Goal: Information Seeking & Learning: Learn about a topic

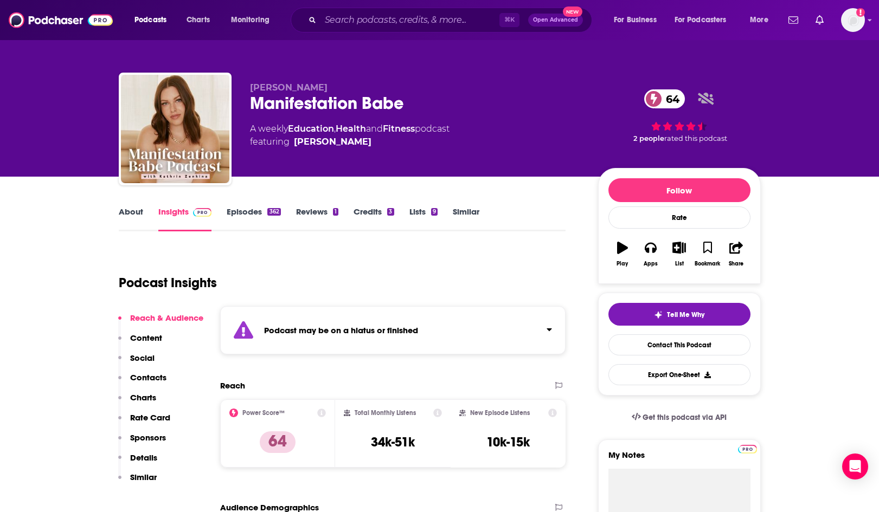
click at [240, 209] on link "Episodes 362" at bounding box center [254, 219] width 54 height 25
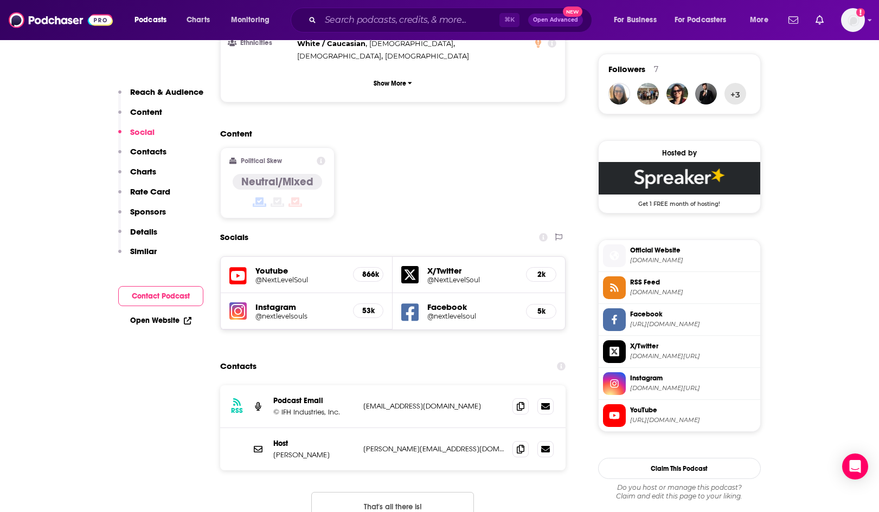
scroll to position [780, 0]
click at [526, 440] on span at bounding box center [520, 448] width 16 height 16
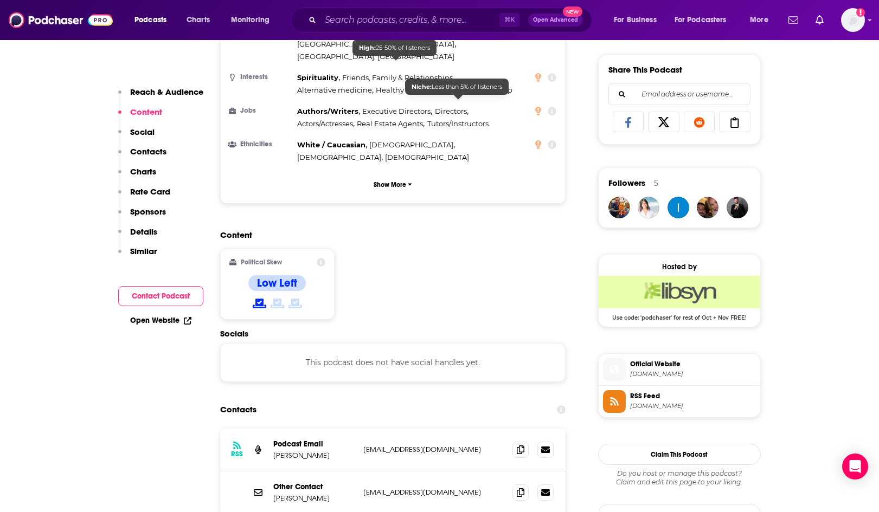
scroll to position [736, 0]
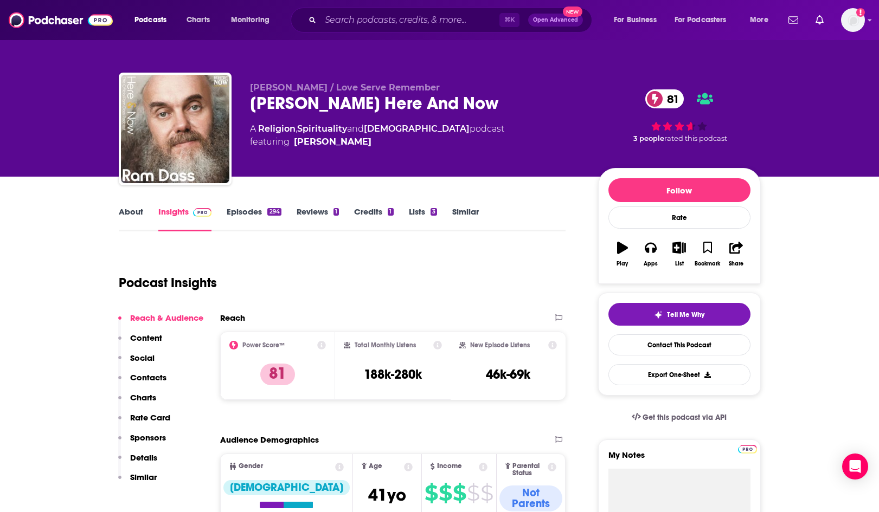
click at [127, 215] on link "About" at bounding box center [131, 219] width 24 height 25
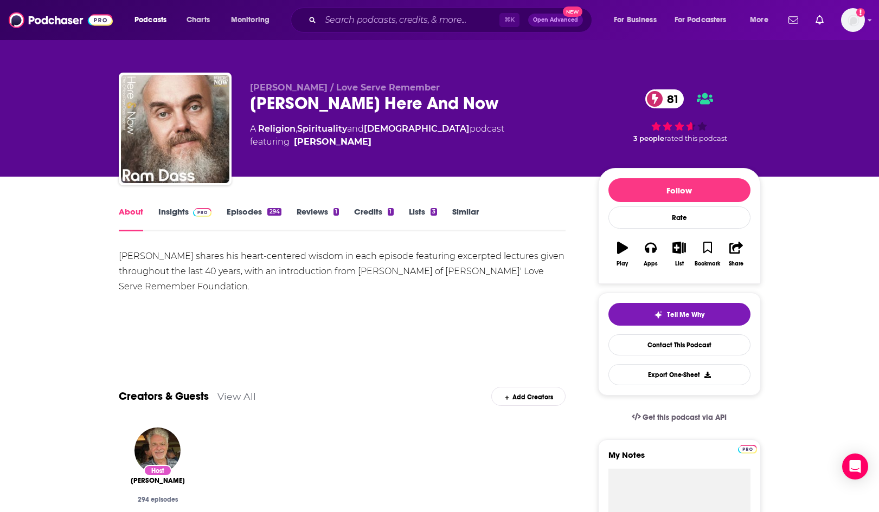
scroll to position [1, 0]
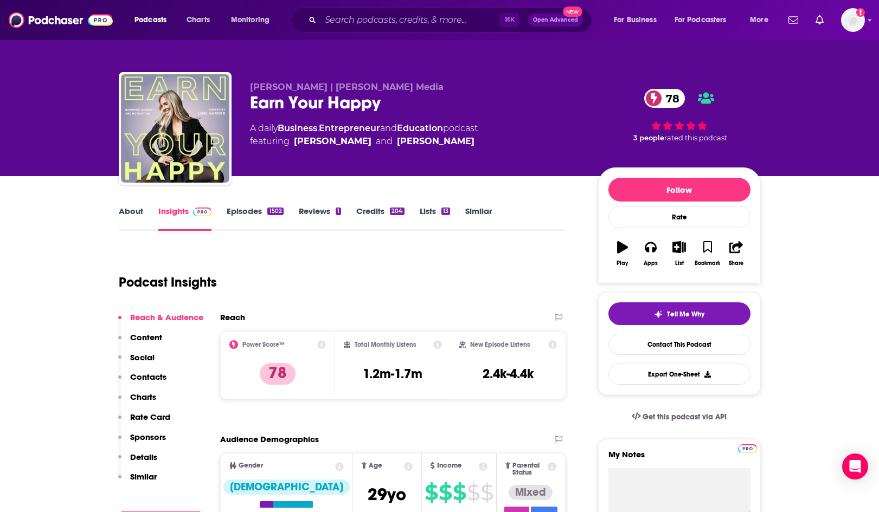
scroll to position [1, 0]
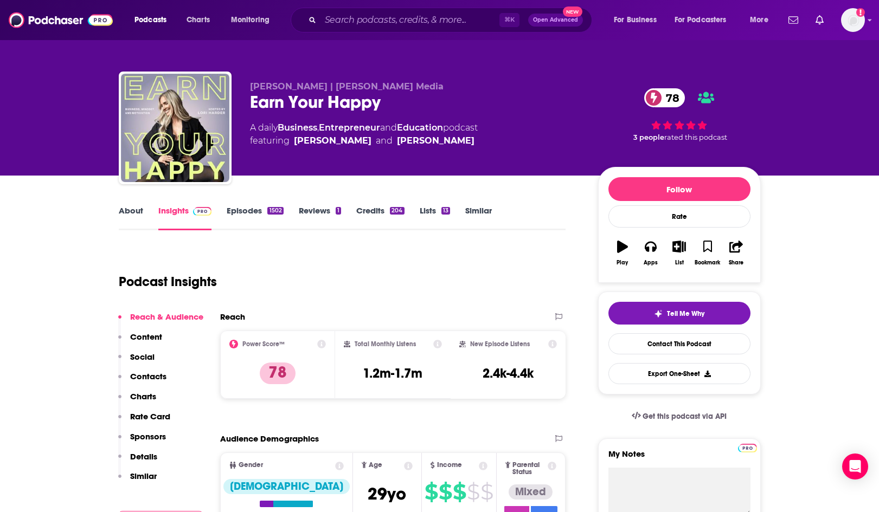
click at [126, 210] on link "About" at bounding box center [131, 217] width 24 height 25
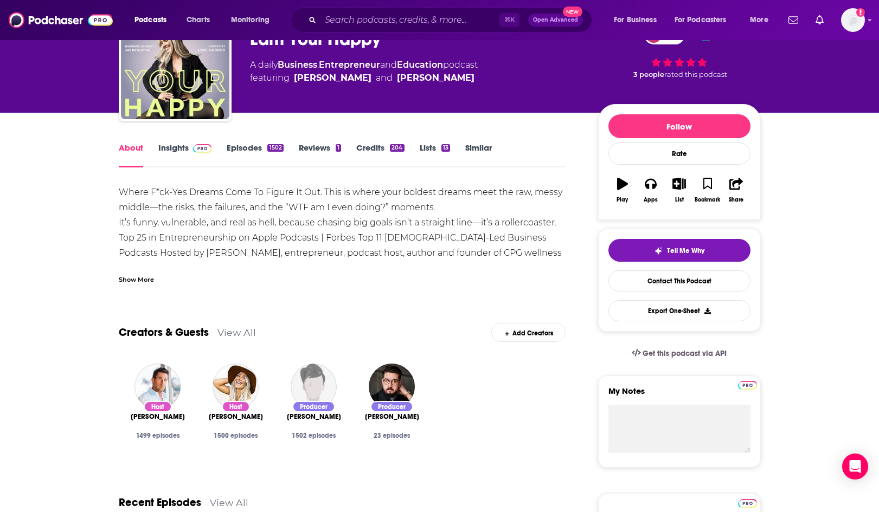
scroll to position [69, 0]
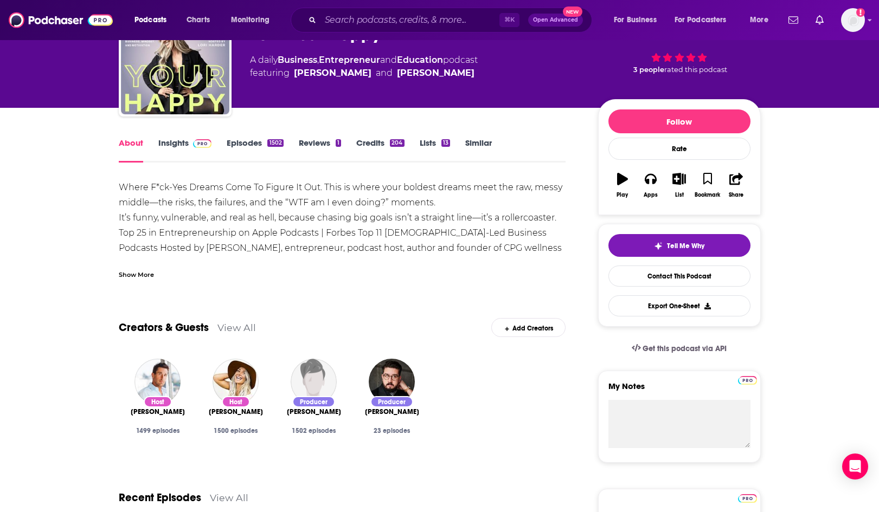
click at [198, 144] on img at bounding box center [202, 143] width 19 height 9
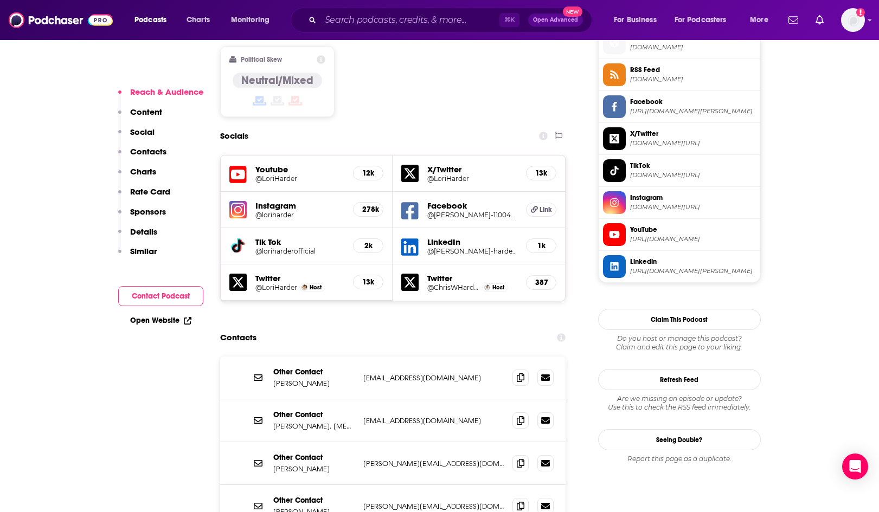
scroll to position [1015, 0]
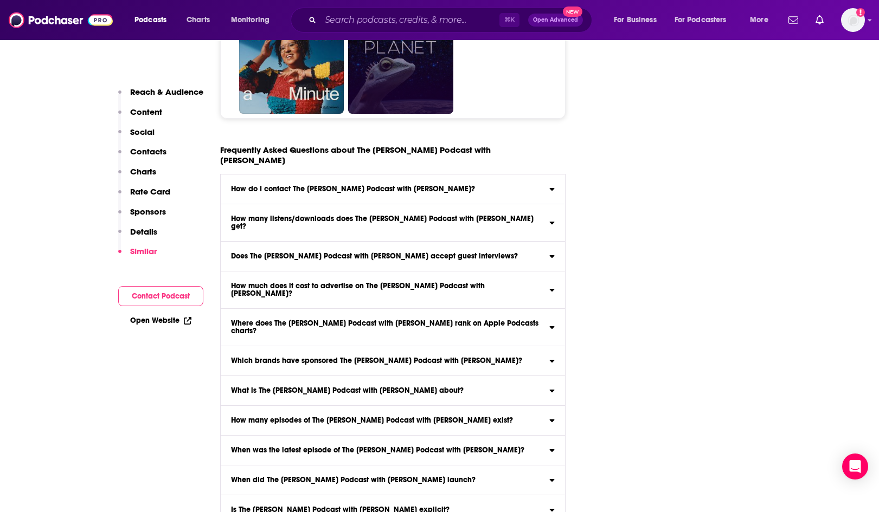
scroll to position [6027, 0]
